Goal: Task Accomplishment & Management: Complete application form

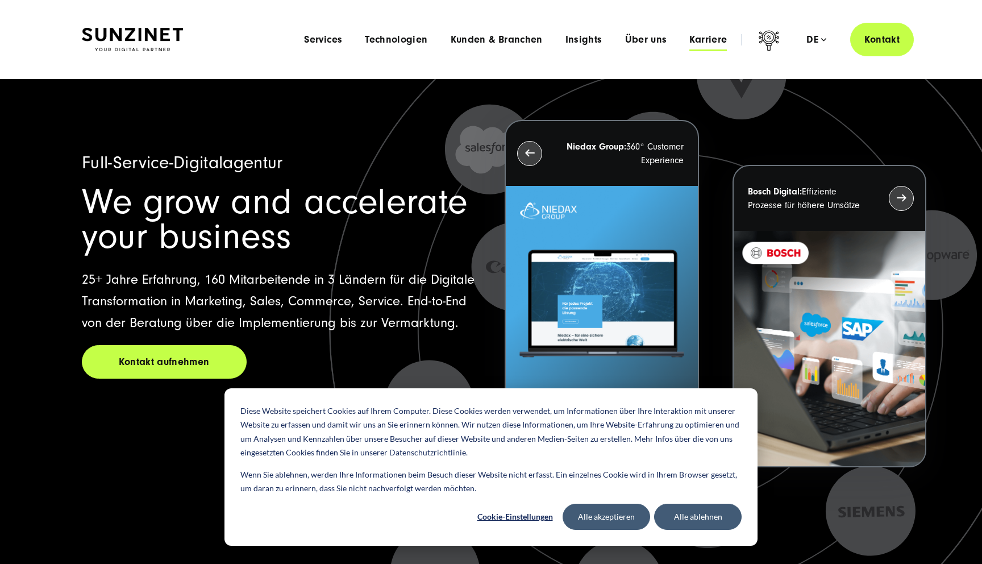
click at [698, 40] on span "Karriere" at bounding box center [709, 39] width 38 height 11
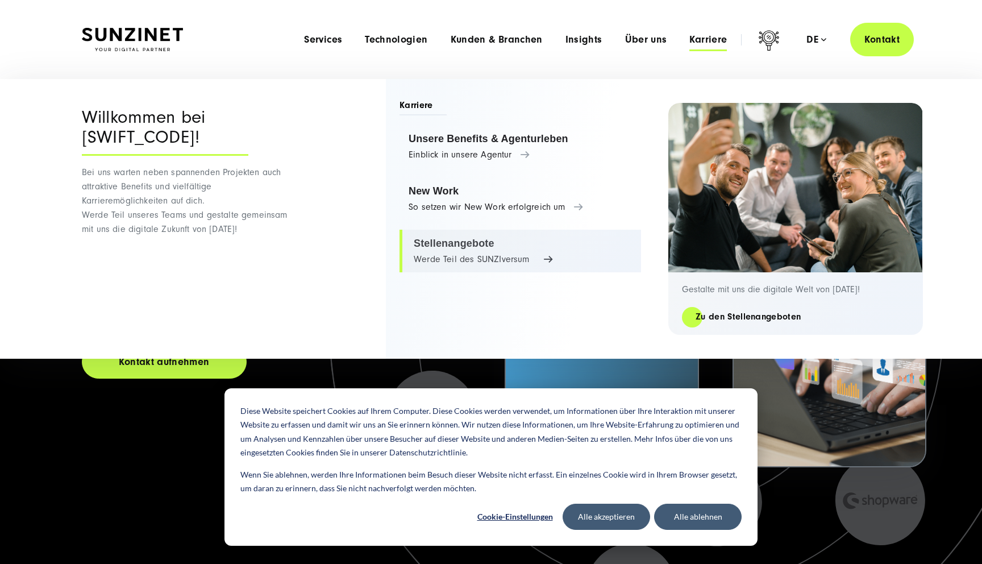
click at [476, 241] on link "Stellenangebote Werde Teil des SUNZIversum" at bounding box center [521, 251] width 242 height 43
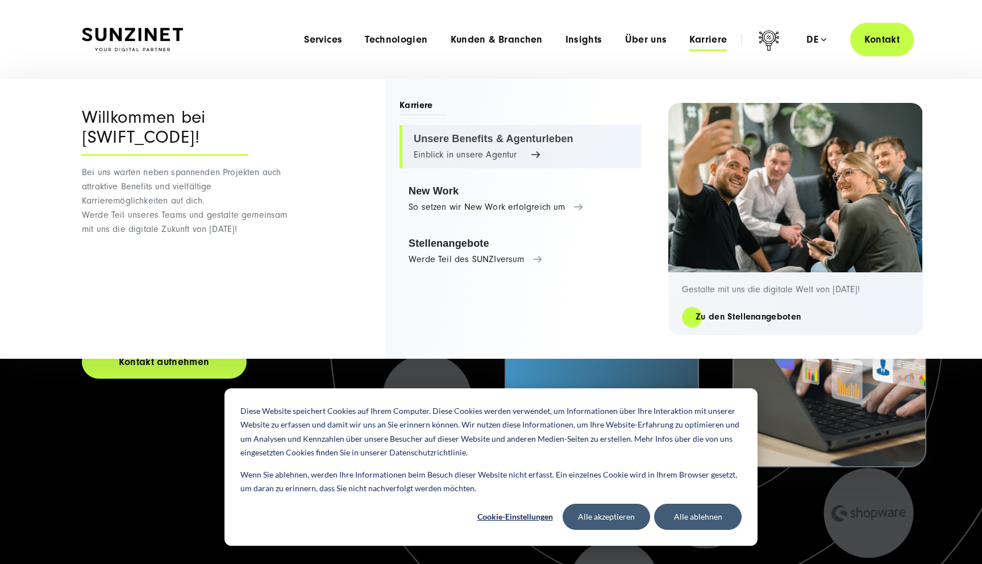
click at [485, 156] on link "Unsere Benefits & Agenturleben Einblick in unsere Agentur" at bounding box center [521, 146] width 242 height 43
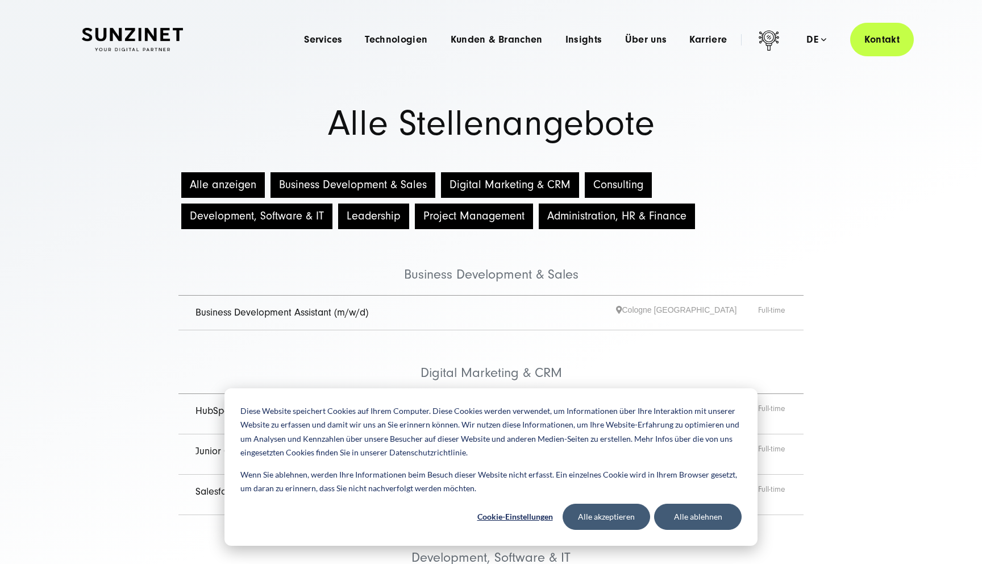
click at [281, 215] on button "Development, Software & IT" at bounding box center [256, 217] width 151 height 26
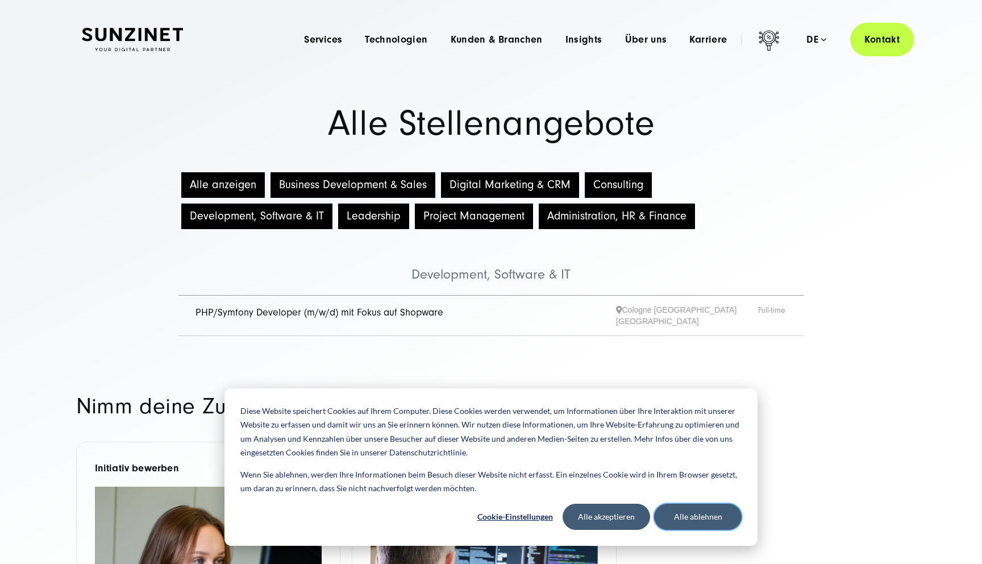
click at [678, 525] on button "Alle ablehnen" at bounding box center [698, 517] width 88 height 26
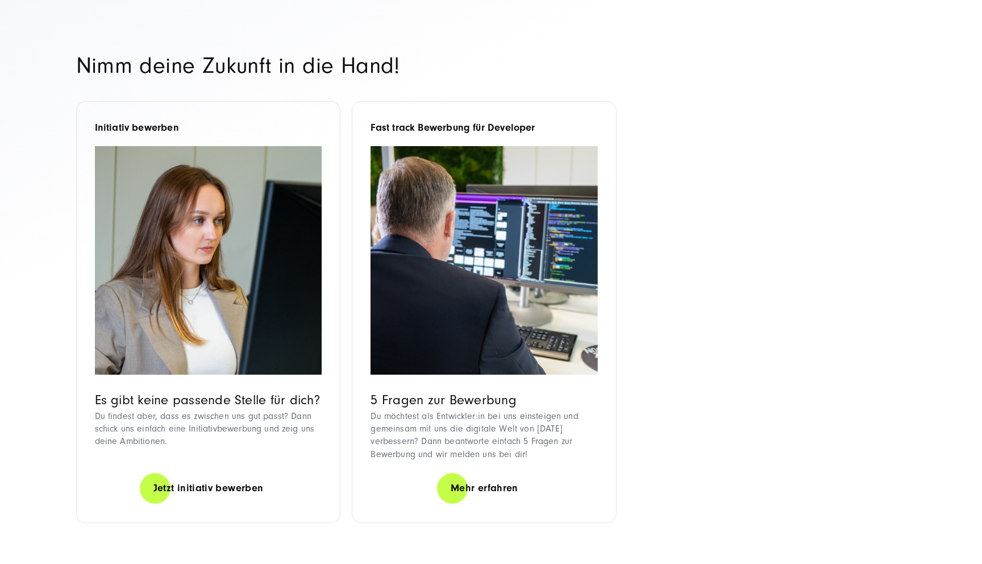
scroll to position [342, 0]
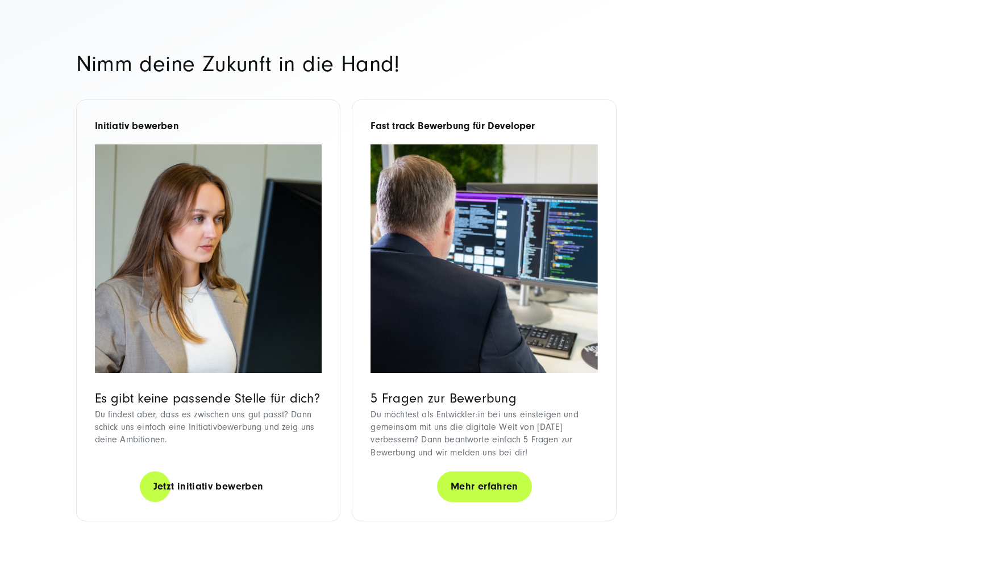
click at [486, 478] on link "Mehr erfahren" at bounding box center [484, 486] width 95 height 32
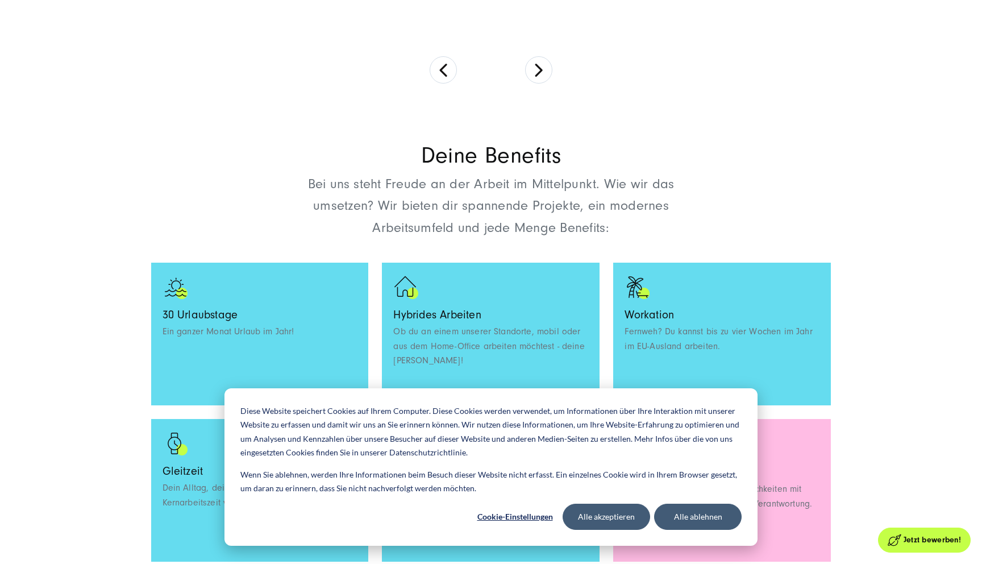
scroll to position [696, 0]
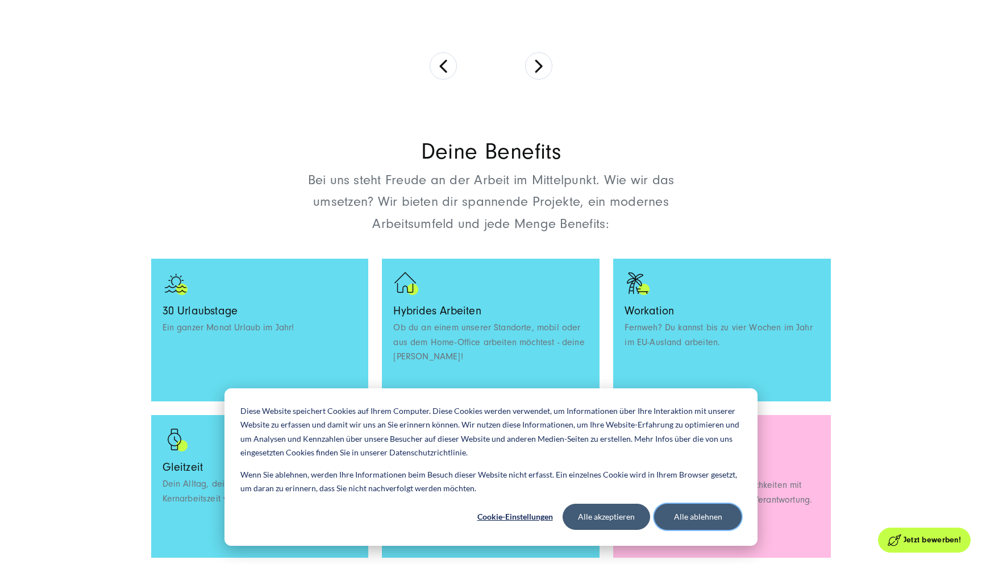
click at [675, 522] on button "Alle ablehnen" at bounding box center [698, 517] width 88 height 26
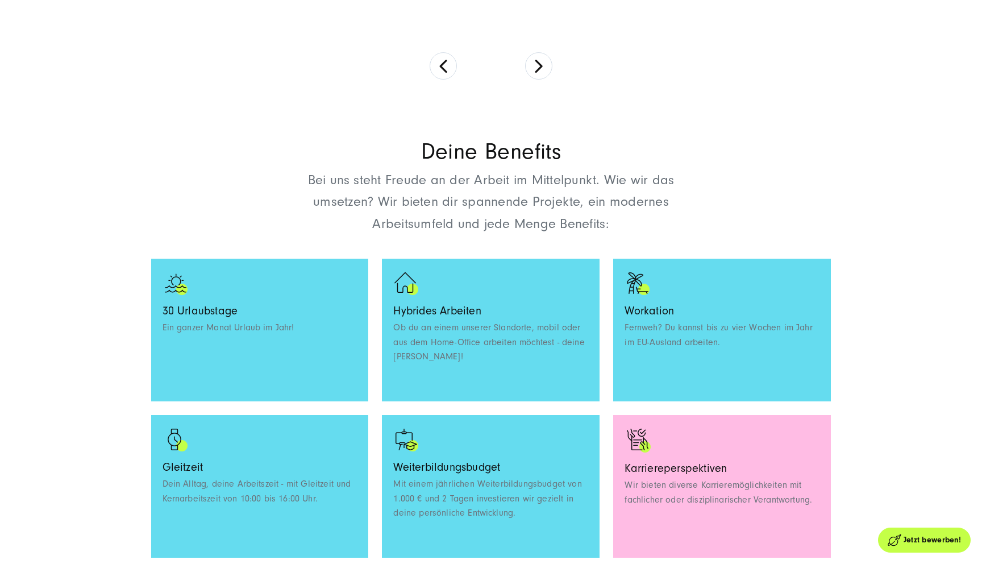
click at [884, 344] on section "Deine Benefits Bei uns steht Freude an der Arbeit im Mittelpunkt. Wie wir das u…" at bounding box center [491, 449] width 982 height 694
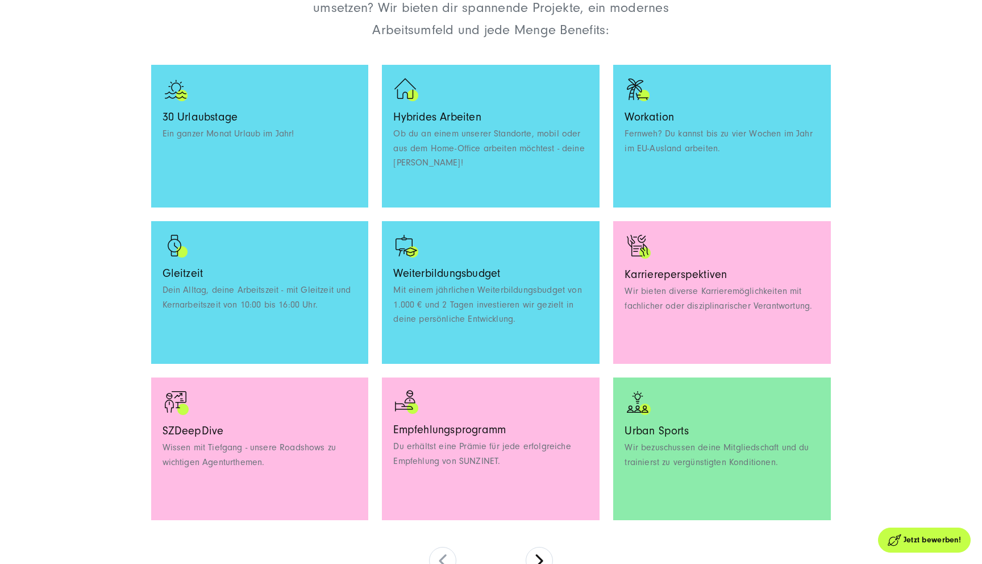
scroll to position [896, 0]
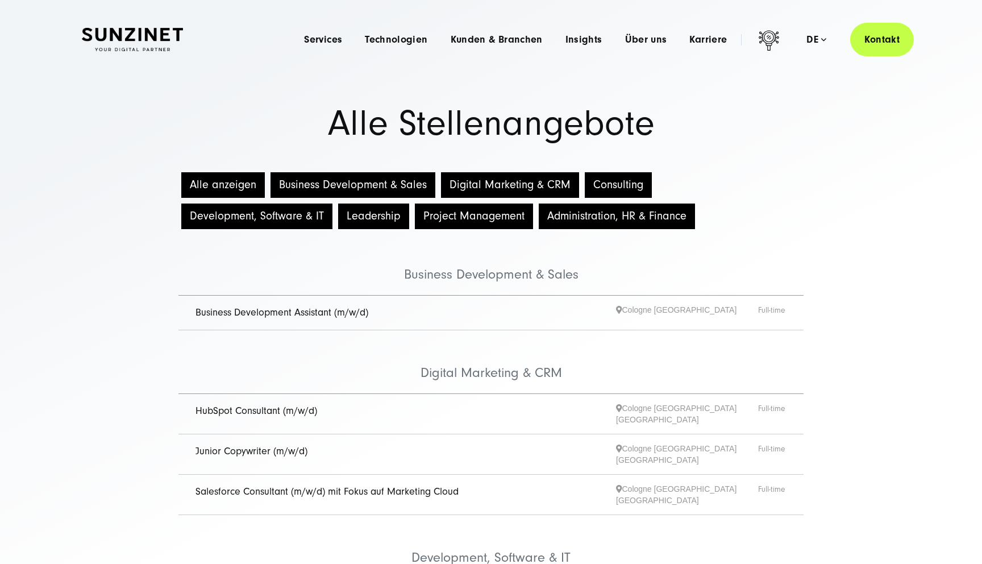
click at [486, 483] on span "Salesforce Consultant (m/w/d) mit Fokus auf Marketing Cloud" at bounding box center [406, 494] width 421 height 23
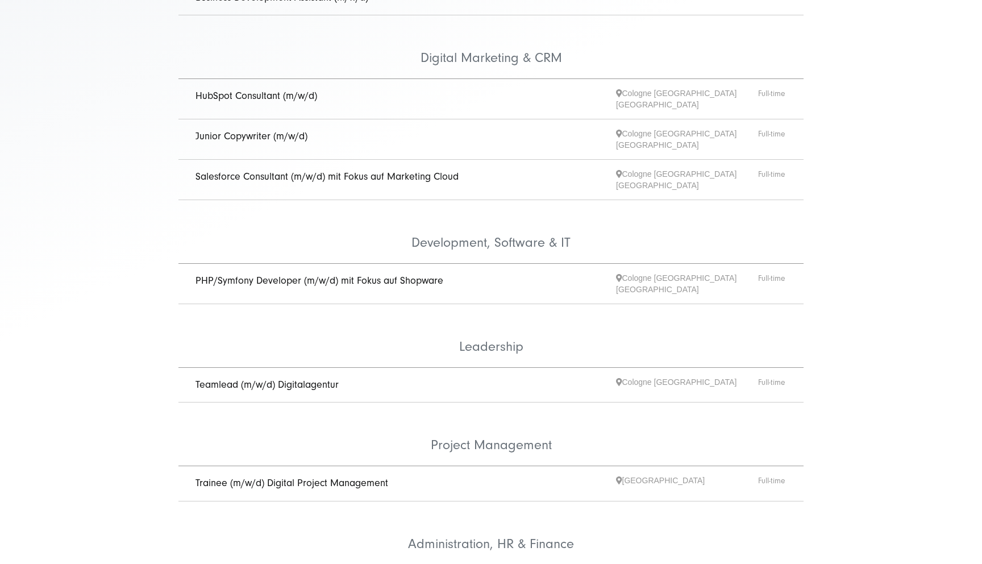
scroll to position [317, 0]
click at [418, 272] on link "PHP/Symfony Developer (m/w/d) mit Fokus auf Shopware" at bounding box center [320, 278] width 248 height 12
